Goal: Task Accomplishment & Management: Use online tool/utility

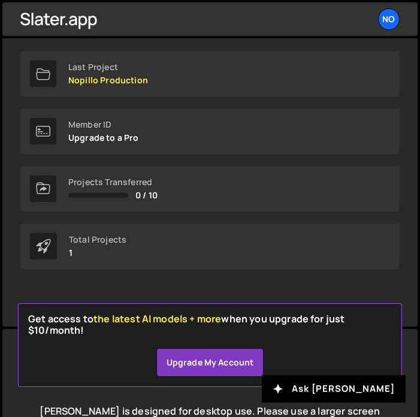
scroll to position [188, 0]
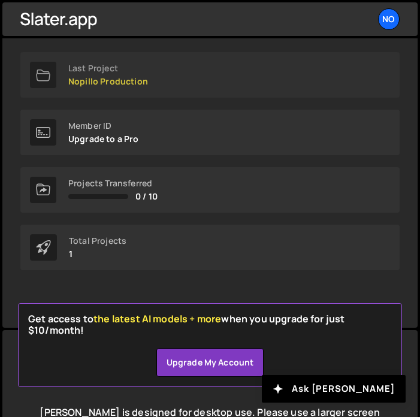
click at [211, 83] on link "Last Project Nopillo Production" at bounding box center [209, 75] width 379 height 46
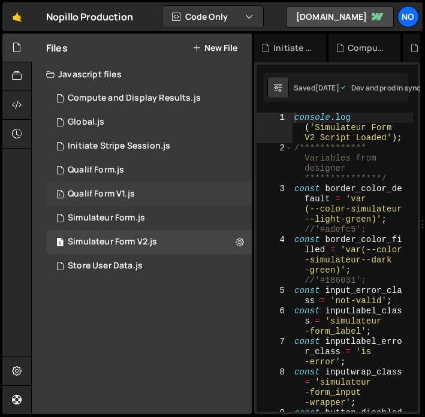
click at [140, 194] on div "1 Qualif Form V1.js 0" at bounding box center [149, 194] width 206 height 24
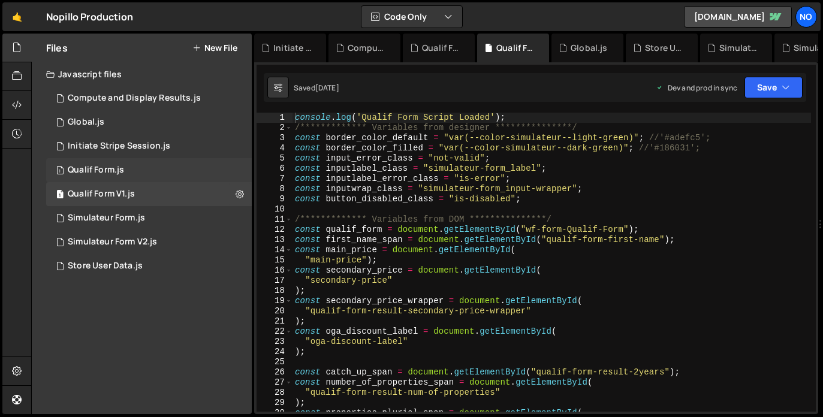
click at [146, 176] on div "1 Qualif Form.js 0" at bounding box center [149, 170] width 206 height 24
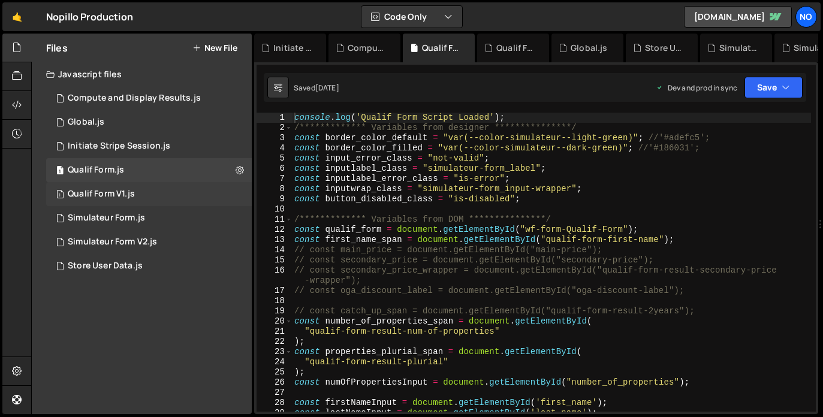
scroll to position [2535, 0]
click at [146, 203] on div "1 Qualif Form V1.js 0" at bounding box center [149, 194] width 206 height 24
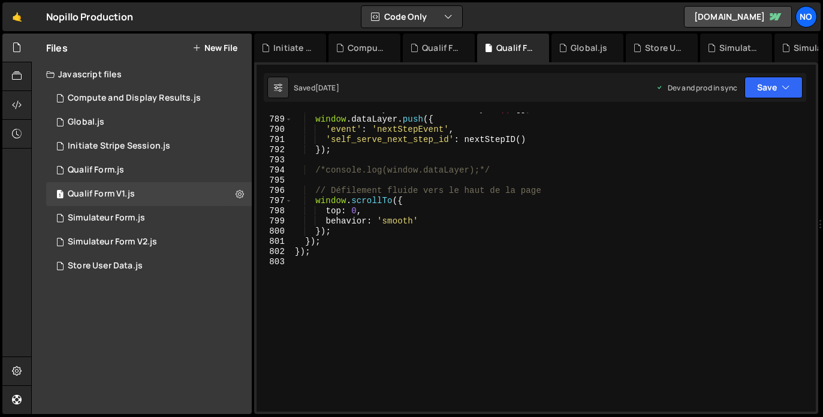
scroll to position [0, 0]
click at [317, 265] on div "window . dataLayer = window . dataLayer || [ ] ; window . dataLayer . push ({ '…" at bounding box center [552, 264] width 519 height 320
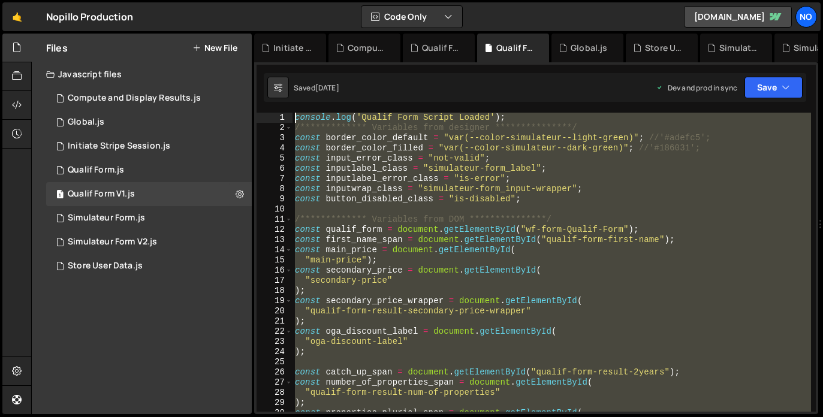
drag, startPoint x: 317, startPoint y: 265, endPoint x: 277, endPoint y: -18, distance: 285.7
click at [277, 0] on html "Projects Community Library Blog No Projects Your Teams Account Upgrade Logout" at bounding box center [411, 208] width 823 height 417
type textarea "**********"
